Goal: Information Seeking & Learning: Check status

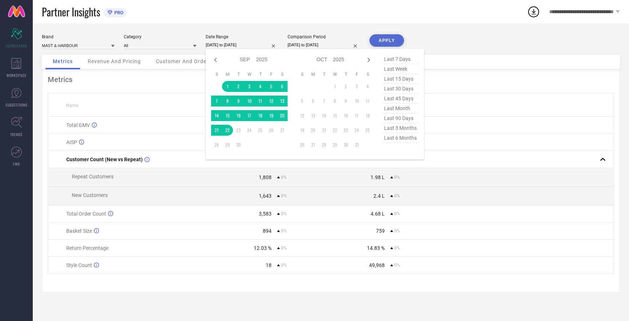
select select "8"
select select "2025"
select select "9"
select select "2025"
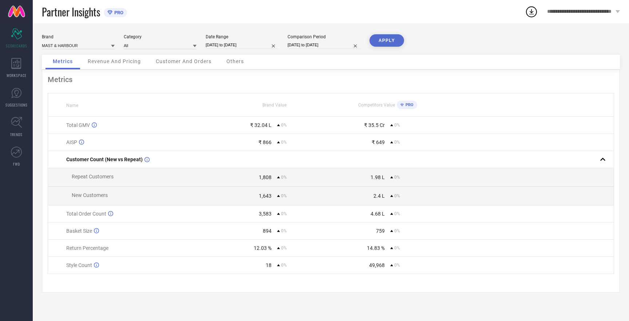
click at [269, 30] on div "Brand MAST & HARBOUR Category All Date Range [DATE] to [DATE] Comparison Period…" at bounding box center [331, 171] width 597 height 297
select select "8"
select select "2025"
select select "9"
select select "2025"
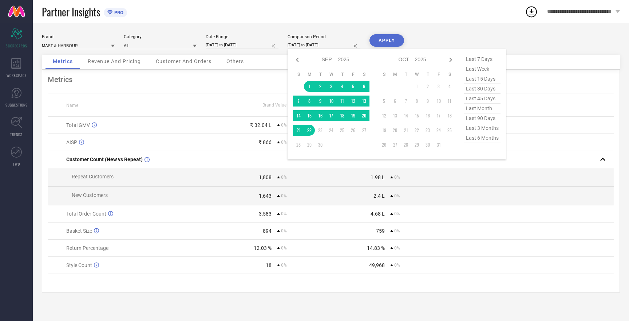
click at [310, 44] on input "[DATE] to [DATE]" at bounding box center [324, 45] width 73 height 8
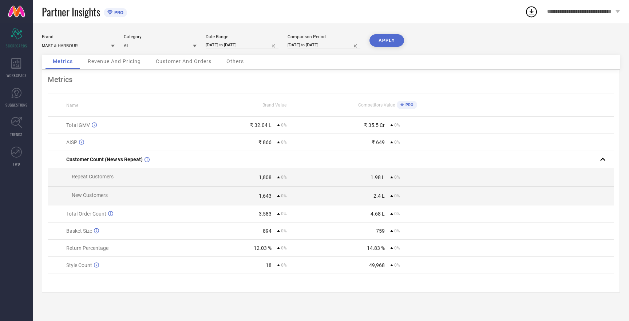
click at [381, 41] on button "APPLY" at bounding box center [387, 40] width 35 height 12
click at [82, 47] on input at bounding box center [78, 46] width 73 height 8
click at [72, 68] on div "HERE&NOW" at bounding box center [78, 68] width 73 height 12
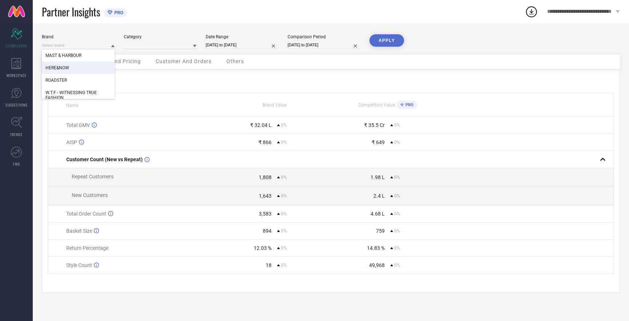
type input "All"
click at [387, 40] on button "APPLY" at bounding box center [387, 40] width 35 height 12
click at [71, 46] on input at bounding box center [78, 46] width 73 height 8
click at [79, 92] on span "W.T.F - WITNESSING TRUE FASHION" at bounding box center [79, 95] width 66 height 10
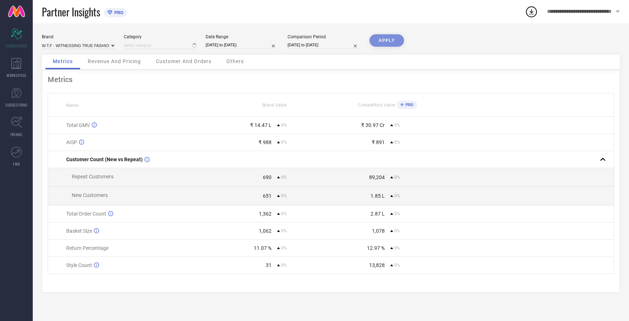
type input "All"
click at [381, 38] on button "APPLY" at bounding box center [387, 40] width 35 height 12
click at [91, 44] on input at bounding box center [78, 46] width 73 height 8
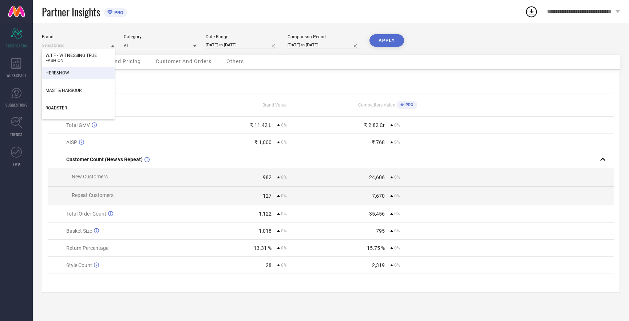
click at [76, 72] on div "HERE&NOW" at bounding box center [78, 73] width 73 height 12
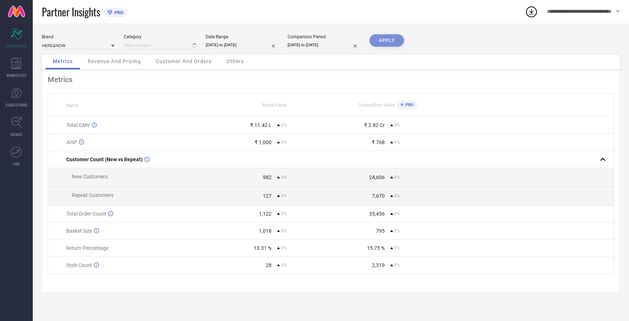
type input "All"
click at [387, 36] on button "APPLY" at bounding box center [387, 40] width 35 height 12
click at [62, 44] on input at bounding box center [78, 46] width 73 height 8
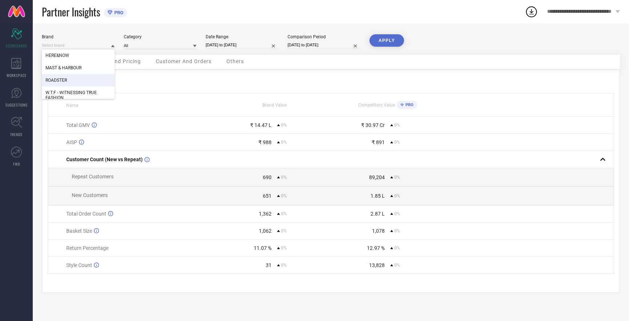
click at [63, 81] on span "ROADSTER" at bounding box center [56, 80] width 21 height 5
type input "All"
click at [379, 40] on button "APPLY" at bounding box center [387, 40] width 35 height 12
click at [56, 46] on input at bounding box center [78, 46] width 73 height 8
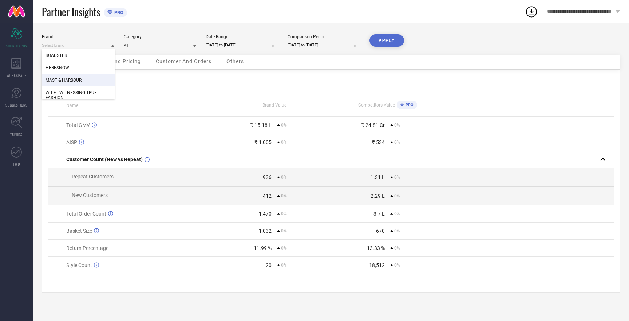
click at [67, 80] on span "MAST & HARBOUR" at bounding box center [64, 80] width 36 height 5
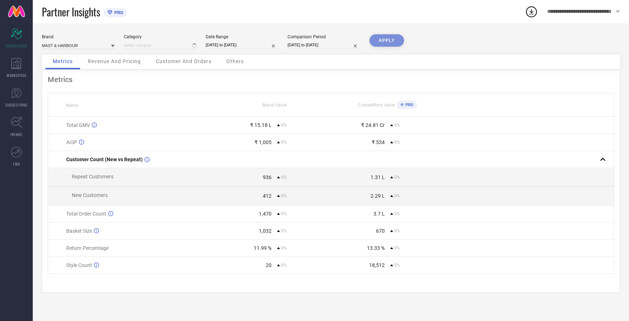
type input "All"
click at [387, 40] on button "APPLY" at bounding box center [387, 40] width 35 height 12
click at [241, 46] on input "[DATE] to [DATE]" at bounding box center [242, 45] width 73 height 8
select select "8"
select select "2025"
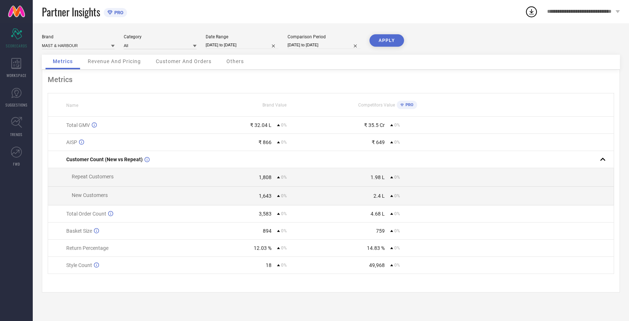
select select "9"
select select "2025"
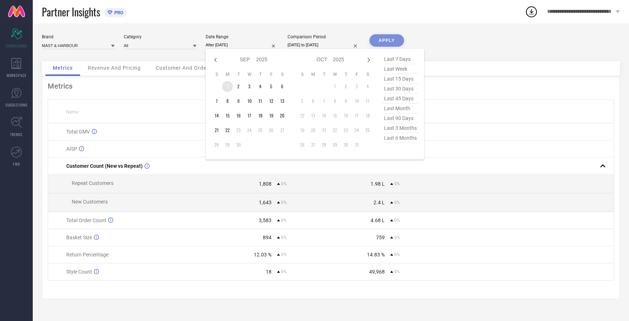
click at [228, 84] on td "1" at bounding box center [227, 86] width 11 height 11
type input "[DATE] to [DATE]"
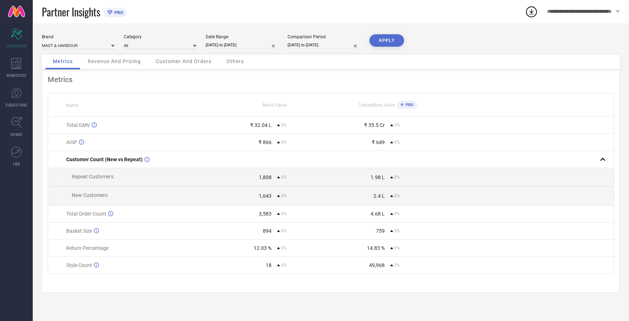
select select "8"
select select "2025"
select select "9"
select select "2025"
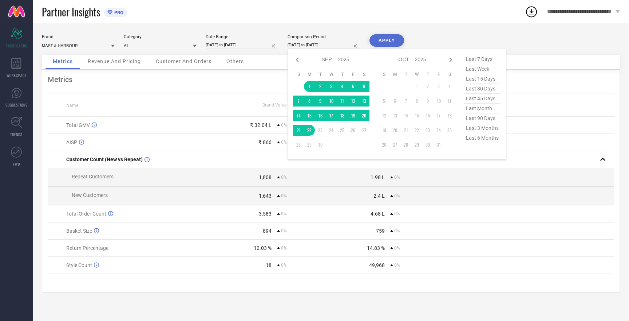
click at [305, 46] on input "[DATE] to [DATE]" at bounding box center [324, 45] width 73 height 8
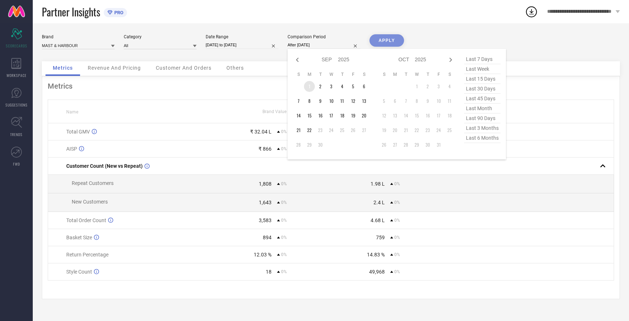
click at [310, 87] on td "1" at bounding box center [309, 86] width 11 height 11
type input "[DATE] to [DATE]"
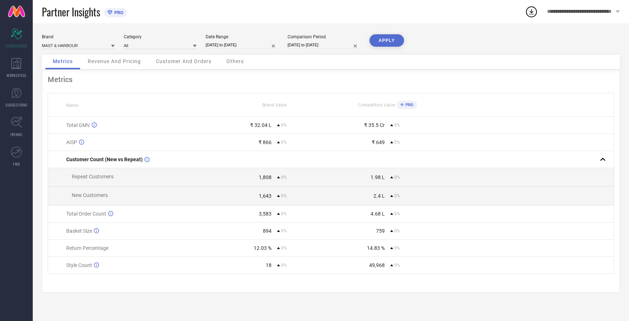
click at [388, 42] on button "APPLY" at bounding box center [387, 40] width 35 height 12
click at [73, 45] on input at bounding box center [78, 46] width 73 height 8
click at [70, 67] on div "HERE&NOW" at bounding box center [78, 68] width 73 height 12
type input "All"
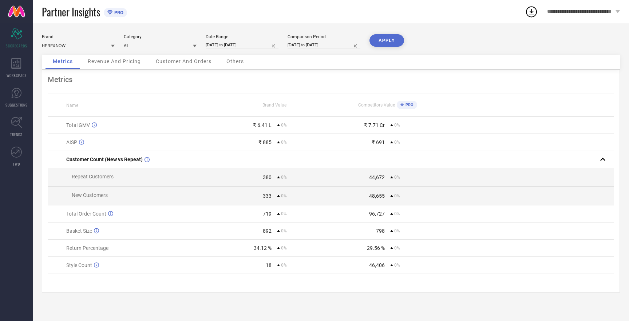
click at [386, 39] on button "APPLY" at bounding box center [387, 40] width 35 height 12
click at [59, 47] on input at bounding box center [78, 46] width 73 height 8
click at [63, 81] on span "ROADSTER" at bounding box center [56, 80] width 21 height 5
type input "All"
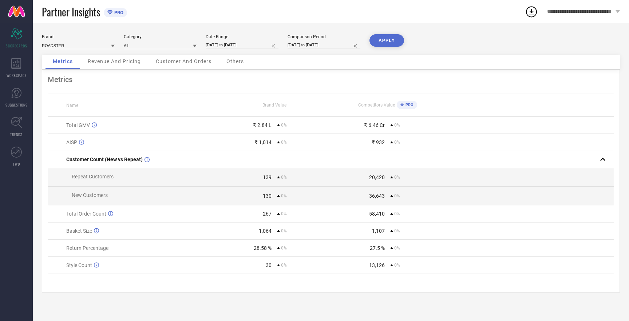
click at [385, 38] on button "APPLY" at bounding box center [387, 40] width 35 height 12
click at [385, 40] on button "APPLY" at bounding box center [387, 40] width 35 height 12
click at [52, 46] on input at bounding box center [78, 46] width 73 height 8
click at [66, 92] on span "W.T.F - WITNESSING TRUE FASHION" at bounding box center [79, 95] width 66 height 10
type input "All"
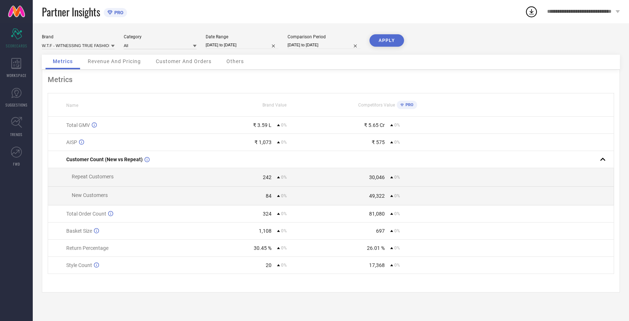
click at [381, 38] on button "APPLY" at bounding box center [387, 40] width 35 height 12
click at [229, 44] on input "[DATE] to [DATE]" at bounding box center [242, 45] width 73 height 8
select select "8"
select select "2025"
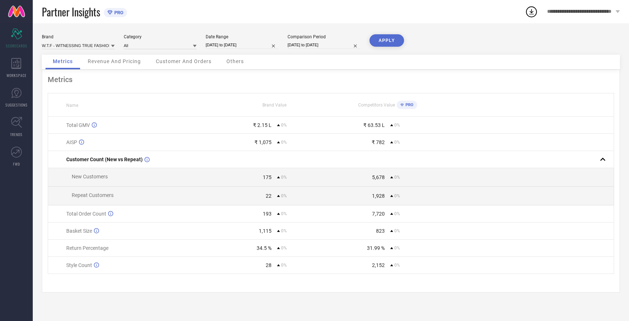
select select "9"
select select "2025"
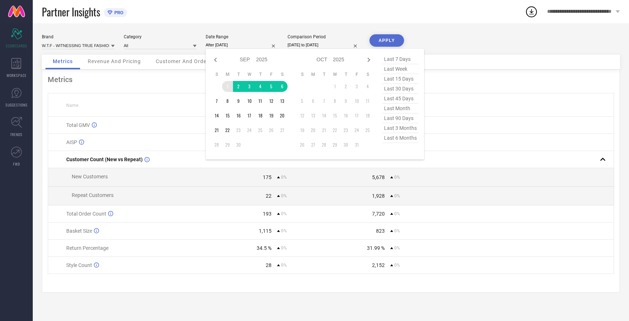
click at [228, 87] on td "1" at bounding box center [227, 86] width 11 height 11
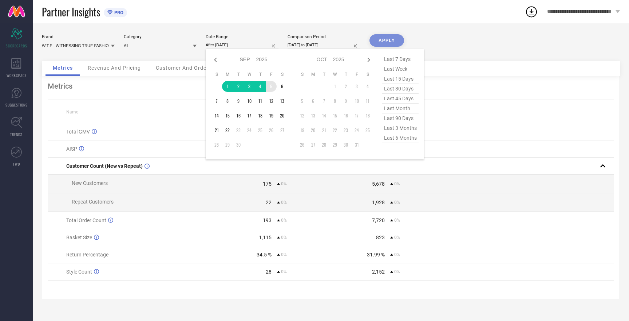
type input "[DATE] to [DATE]"
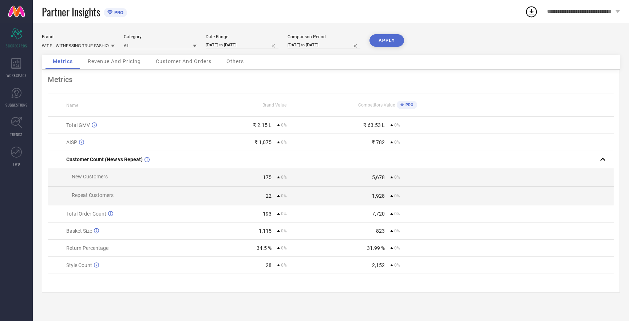
click at [301, 44] on input "[DATE] to [DATE]" at bounding box center [324, 45] width 73 height 8
select select "8"
select select "2025"
select select "9"
select select "2025"
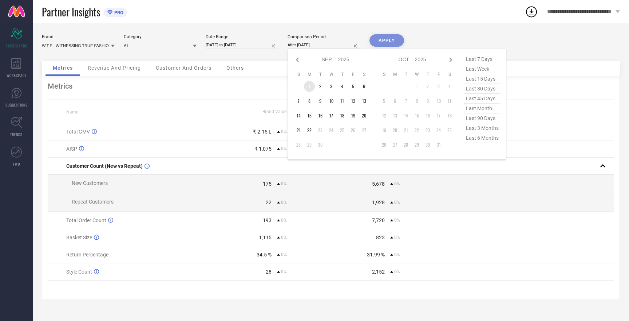
click at [309, 86] on td "1" at bounding box center [309, 86] width 11 height 11
type input "[DATE] to [DATE]"
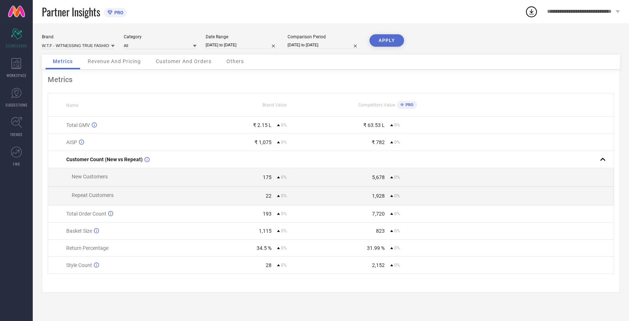
click at [378, 40] on button "APPLY" at bounding box center [387, 40] width 35 height 12
click at [95, 46] on input at bounding box center [78, 46] width 73 height 8
click at [80, 90] on span "MAST & HARBOUR" at bounding box center [64, 90] width 36 height 5
type input "All"
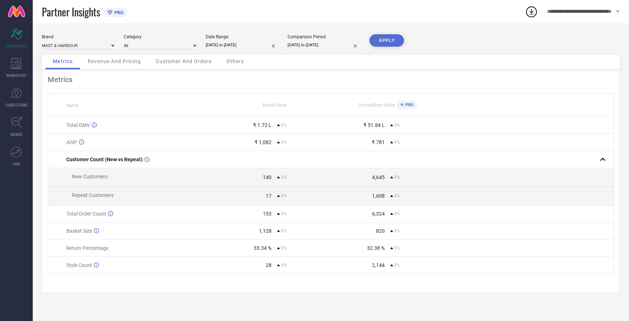
click at [375, 40] on button "APPLY" at bounding box center [387, 40] width 35 height 12
click at [69, 48] on input at bounding box center [78, 46] width 73 height 8
click at [71, 58] on span "MAST & HARBOUR" at bounding box center [64, 55] width 36 height 5
click at [387, 41] on button "APPLY" at bounding box center [387, 40] width 35 height 12
click at [65, 47] on input at bounding box center [78, 46] width 73 height 8
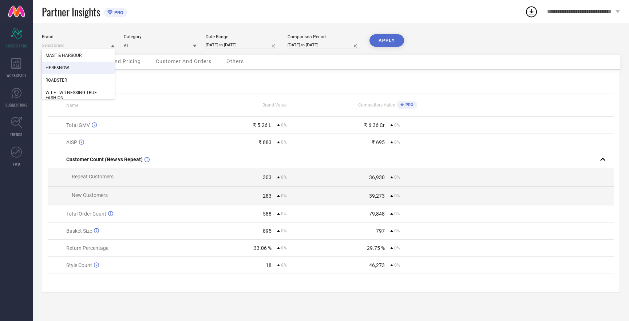
click at [66, 69] on span "HERE&NOW" at bounding box center [58, 67] width 24 height 5
type input "All"
click at [386, 41] on button "APPLY" at bounding box center [387, 40] width 35 height 12
click at [59, 46] on input at bounding box center [78, 46] width 73 height 8
click at [64, 79] on span "ROADSTER" at bounding box center [56, 80] width 21 height 5
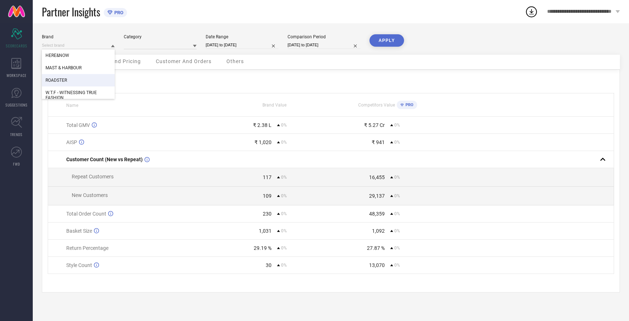
type input "All"
click at [377, 44] on button "APPLY" at bounding box center [387, 40] width 35 height 12
